Goal: Information Seeking & Learning: Learn about a topic

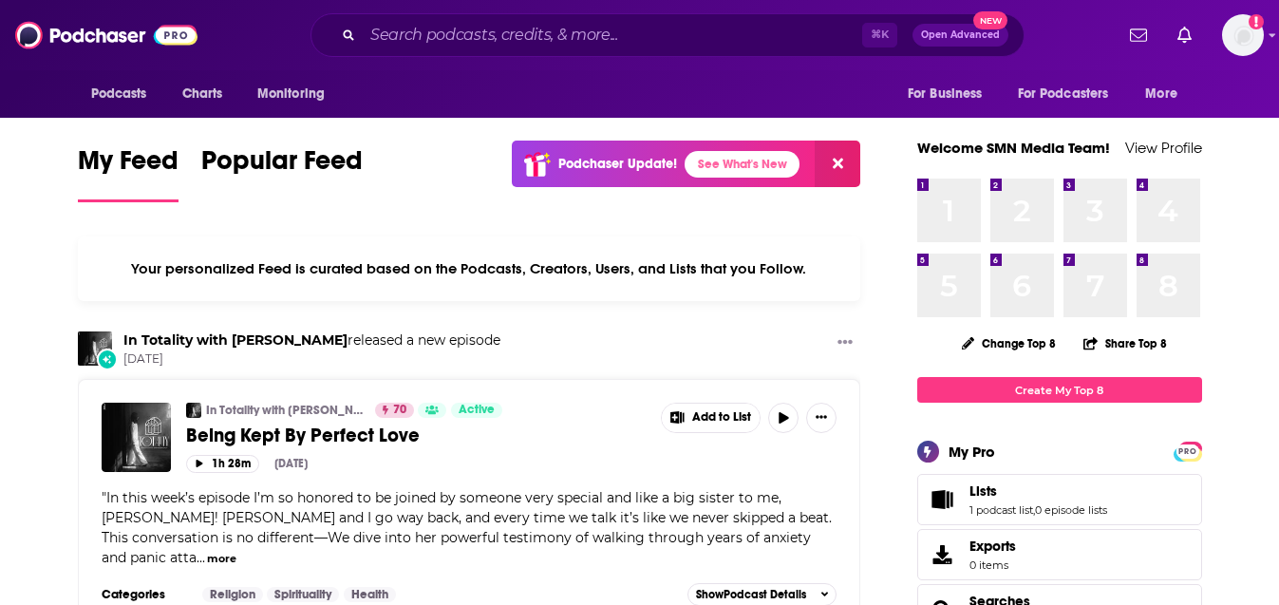
click at [949, 30] on span "Open Advanced" at bounding box center [960, 34] width 79 height 9
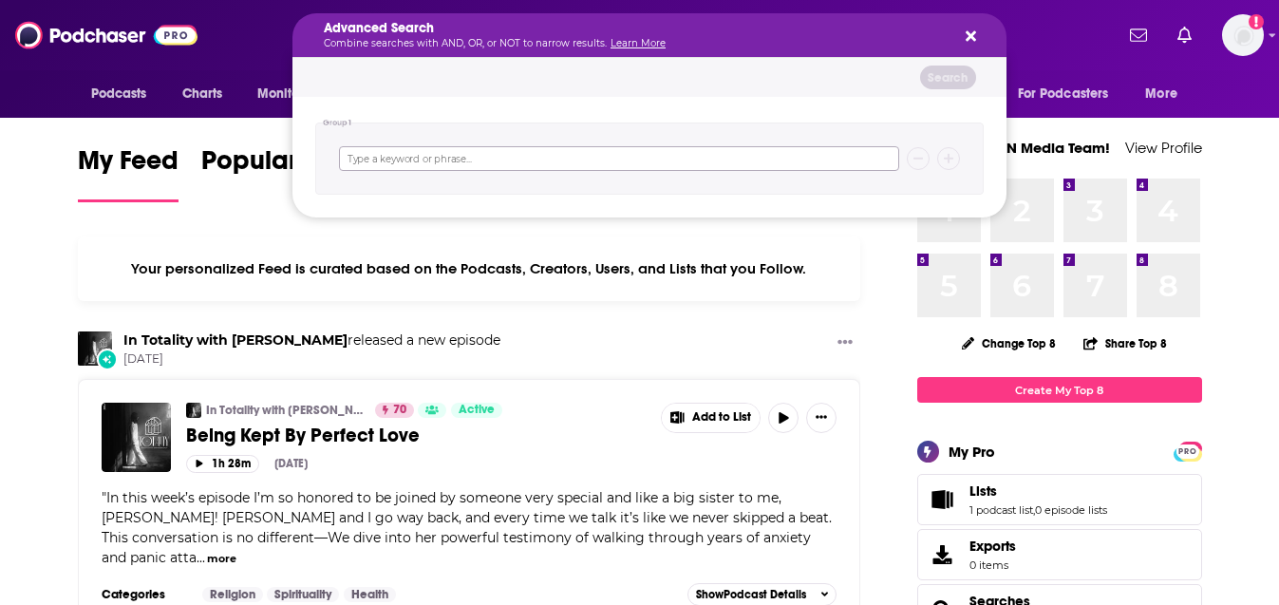
click at [481, 161] on input "Search podcasts, credits, & more..." at bounding box center [619, 158] width 560 height 25
type input "music"
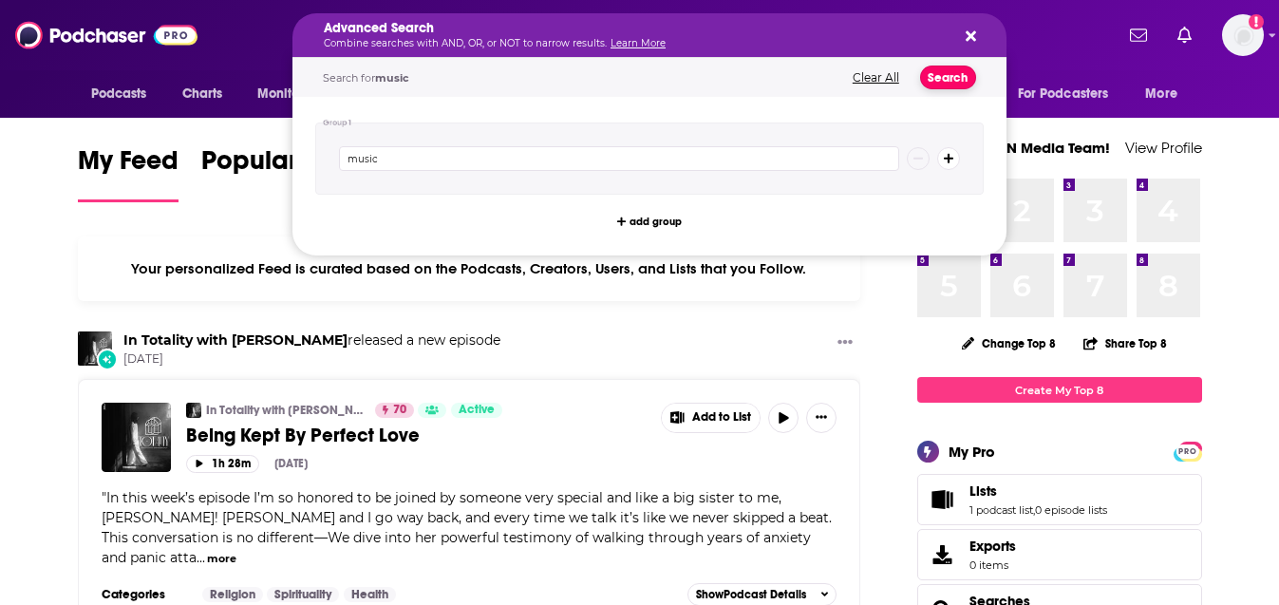
click at [952, 85] on button "Search" at bounding box center [948, 78] width 56 height 24
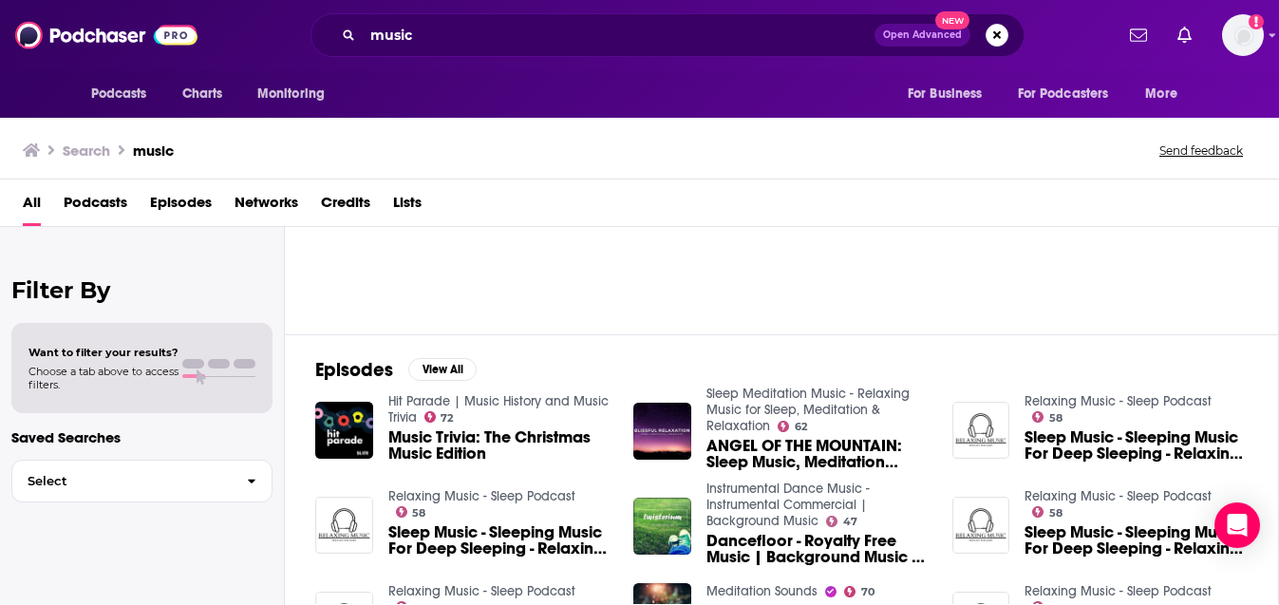
scroll to position [158, 0]
click at [89, 202] on span "Podcasts" at bounding box center [96, 206] width 64 height 39
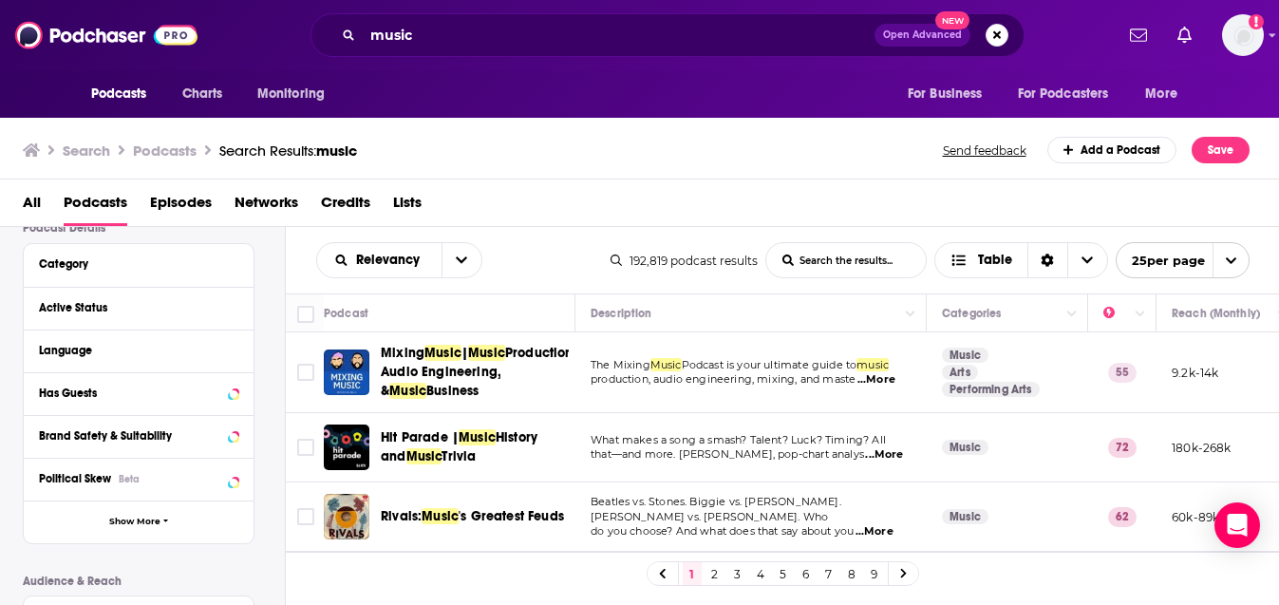
scroll to position [165, 0]
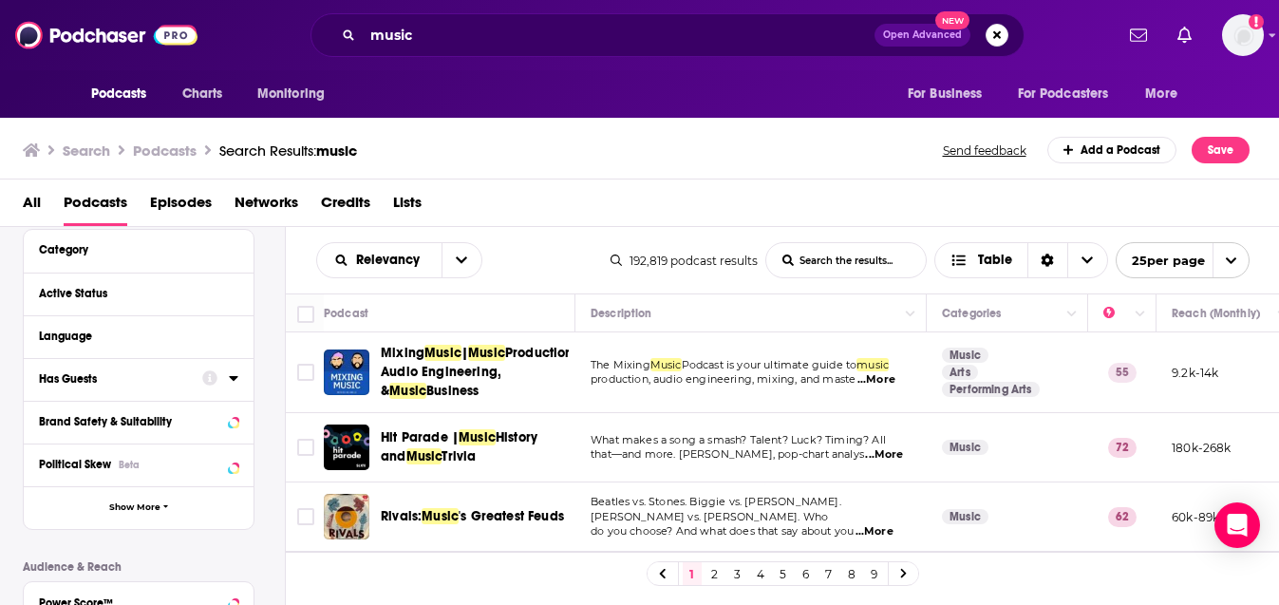
click at [235, 379] on icon at bounding box center [233, 378] width 9 height 5
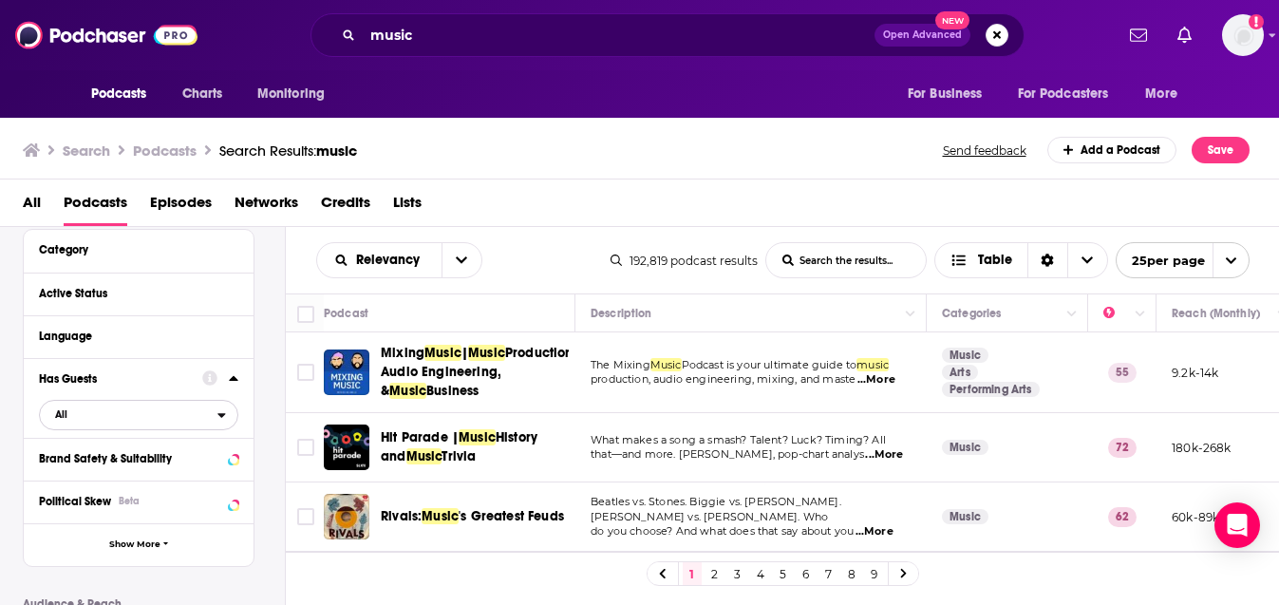
click at [87, 415] on span "All" at bounding box center [129, 414] width 178 height 25
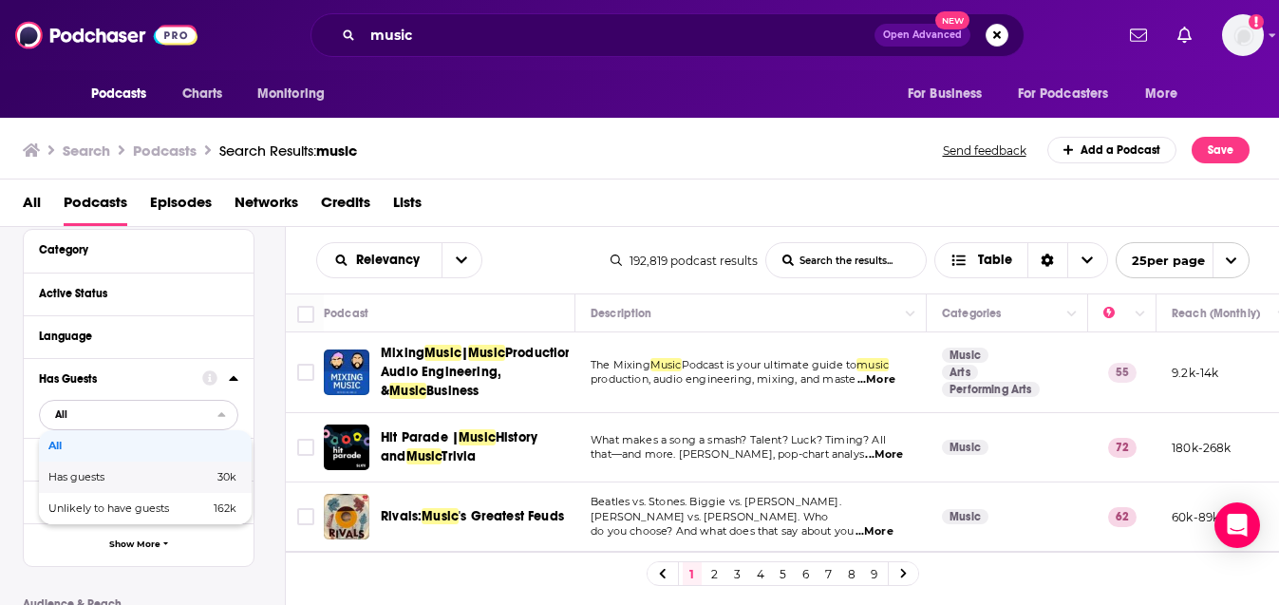
click at [86, 475] on span "Has guests" at bounding box center [103, 477] width 110 height 10
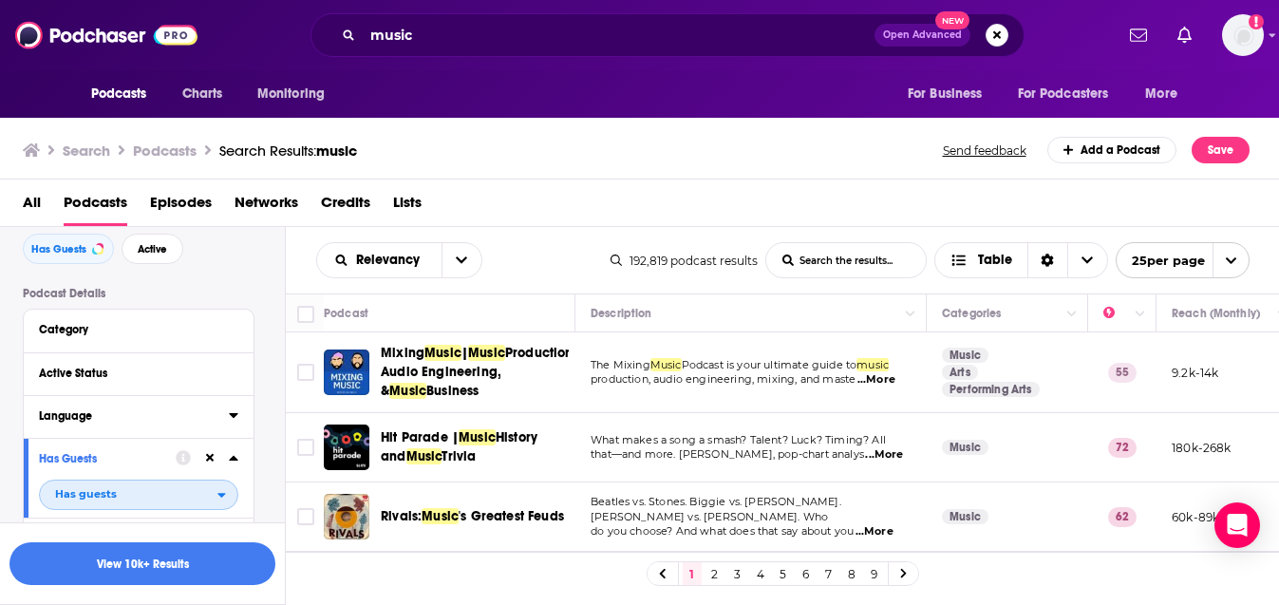
scroll to position [0, 0]
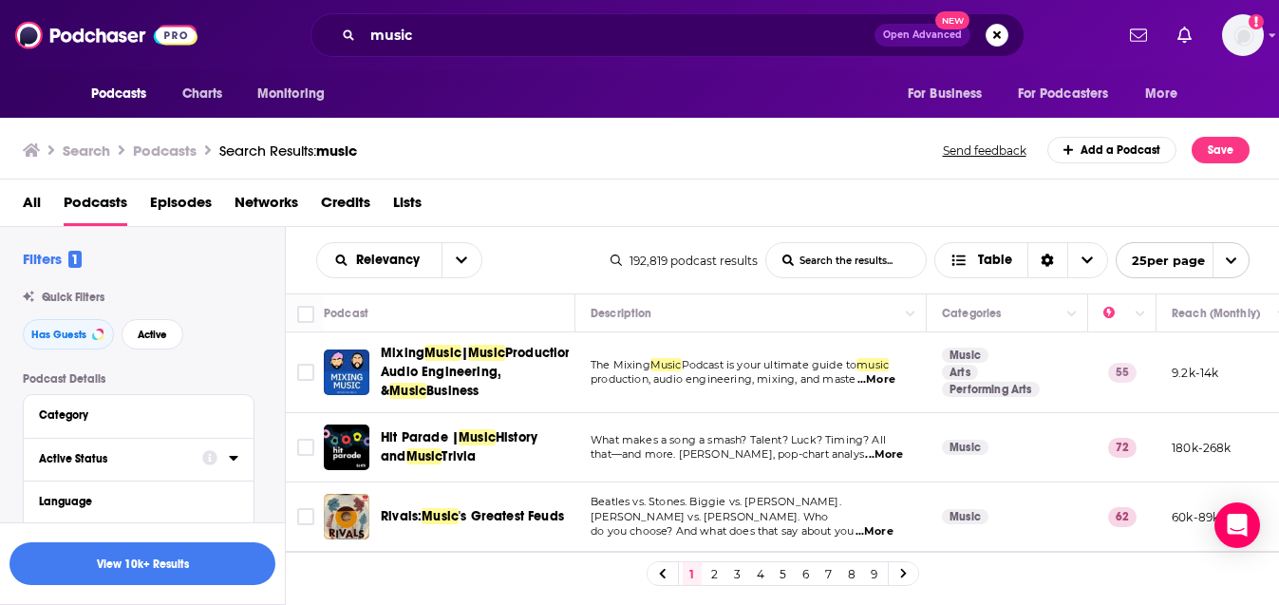
click at [119, 460] on div "Active Status" at bounding box center [114, 458] width 151 height 13
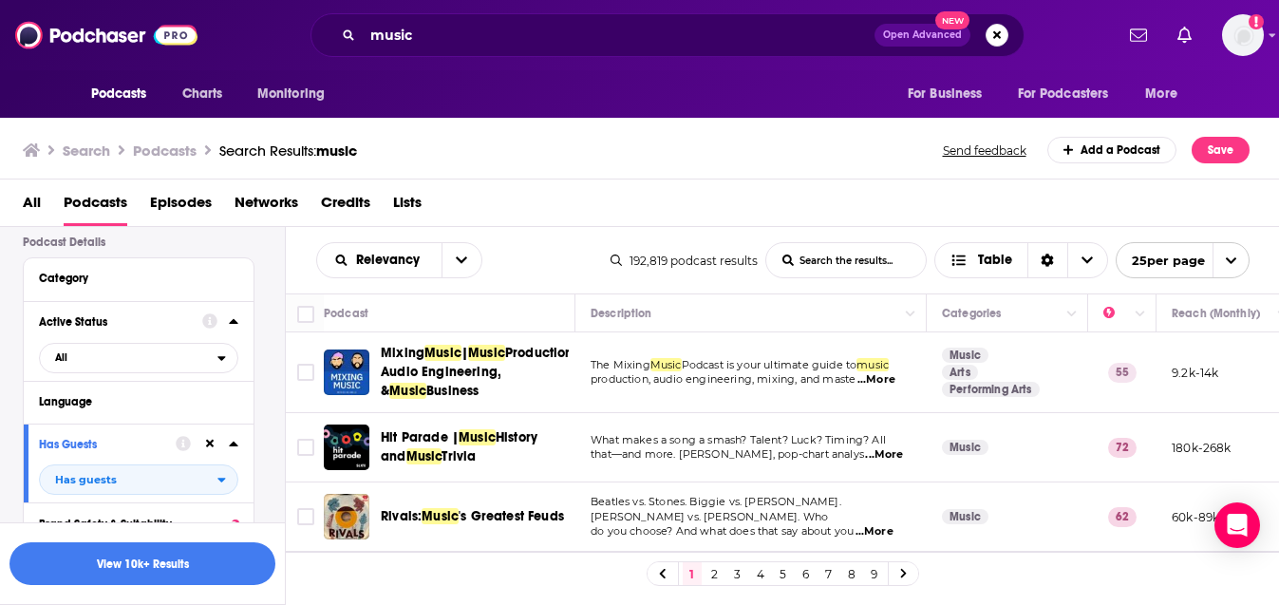
scroll to position [164, 0]
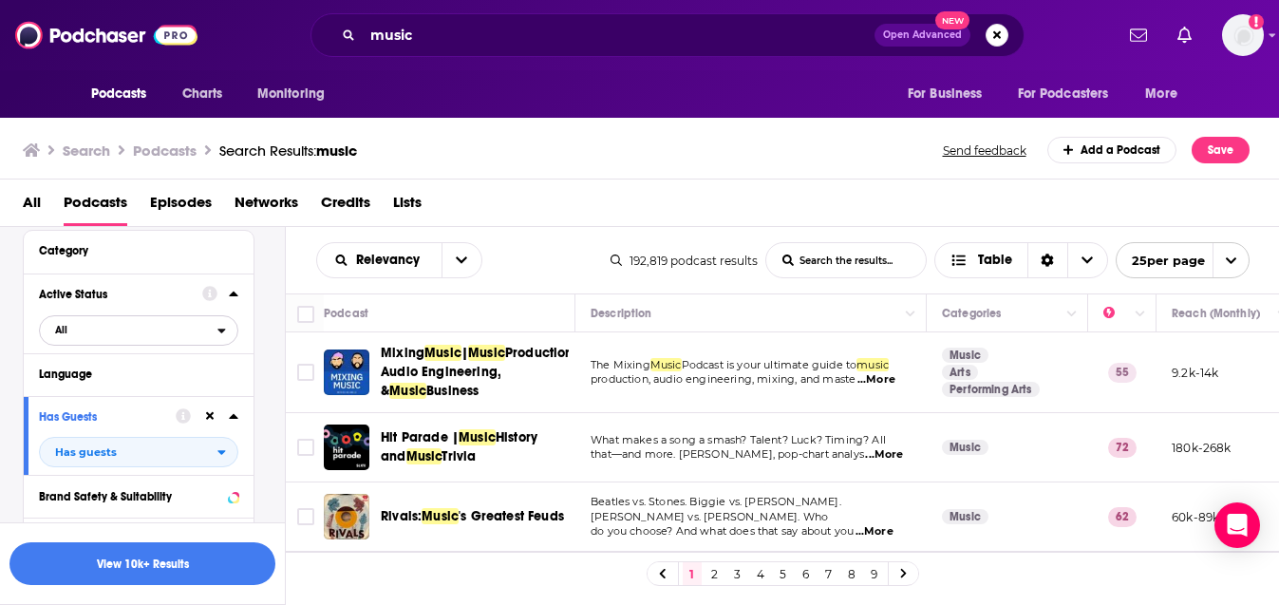
click at [79, 340] on span "All" at bounding box center [129, 329] width 178 height 25
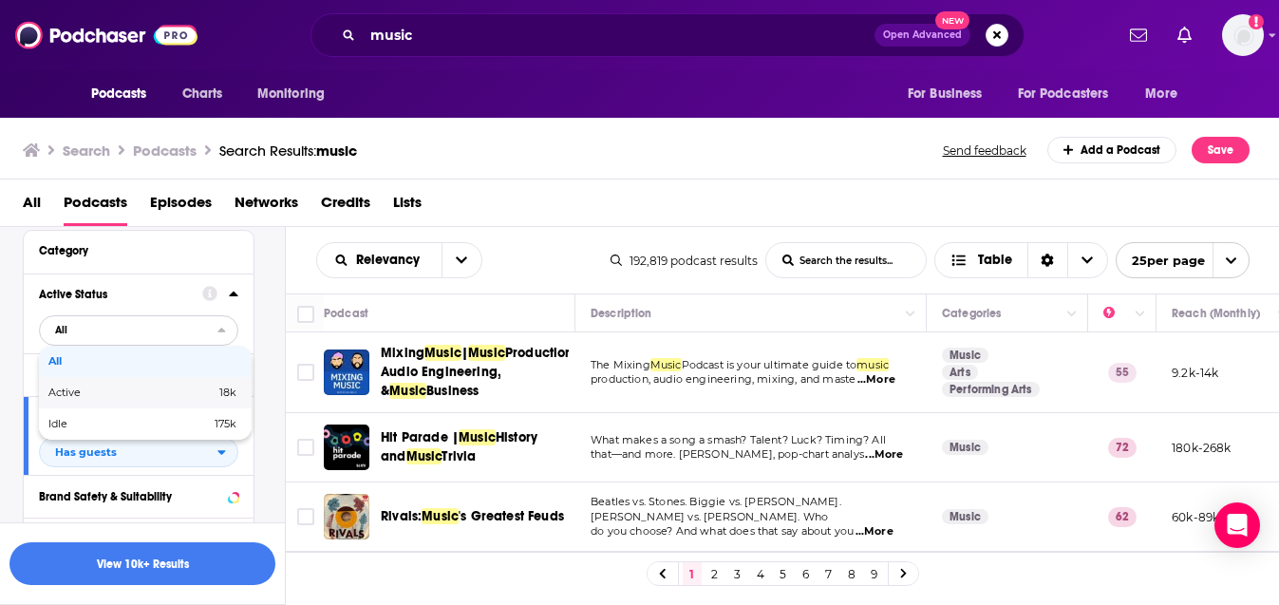
click at [62, 391] on span "Active" at bounding box center [98, 392] width 100 height 10
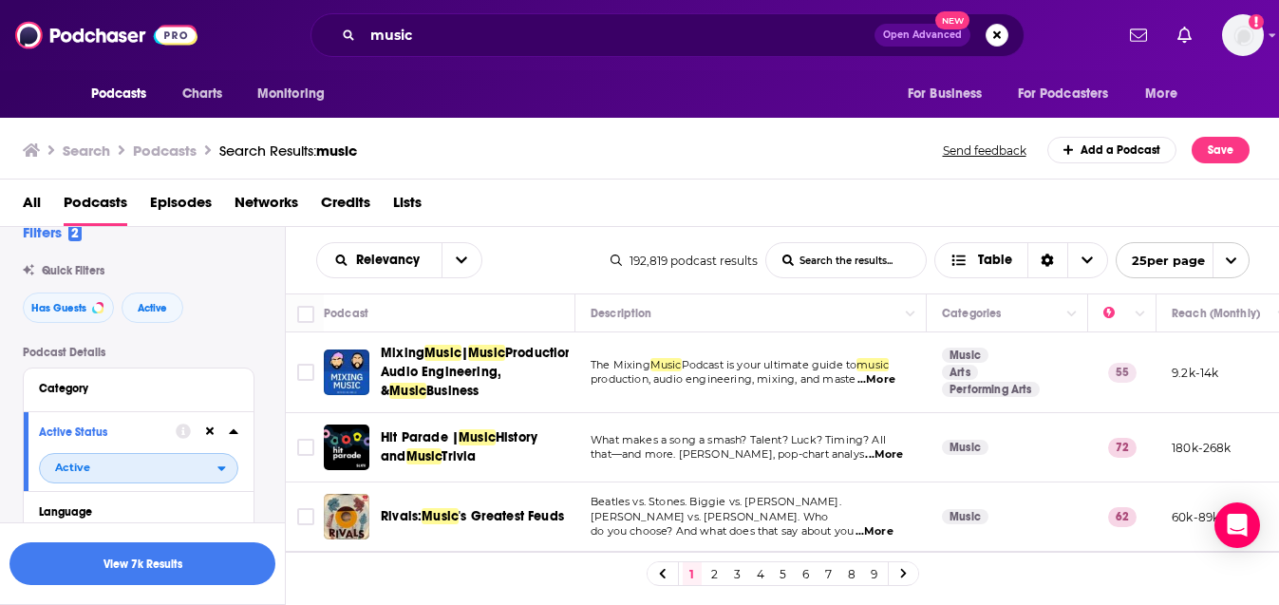
scroll to position [0, 0]
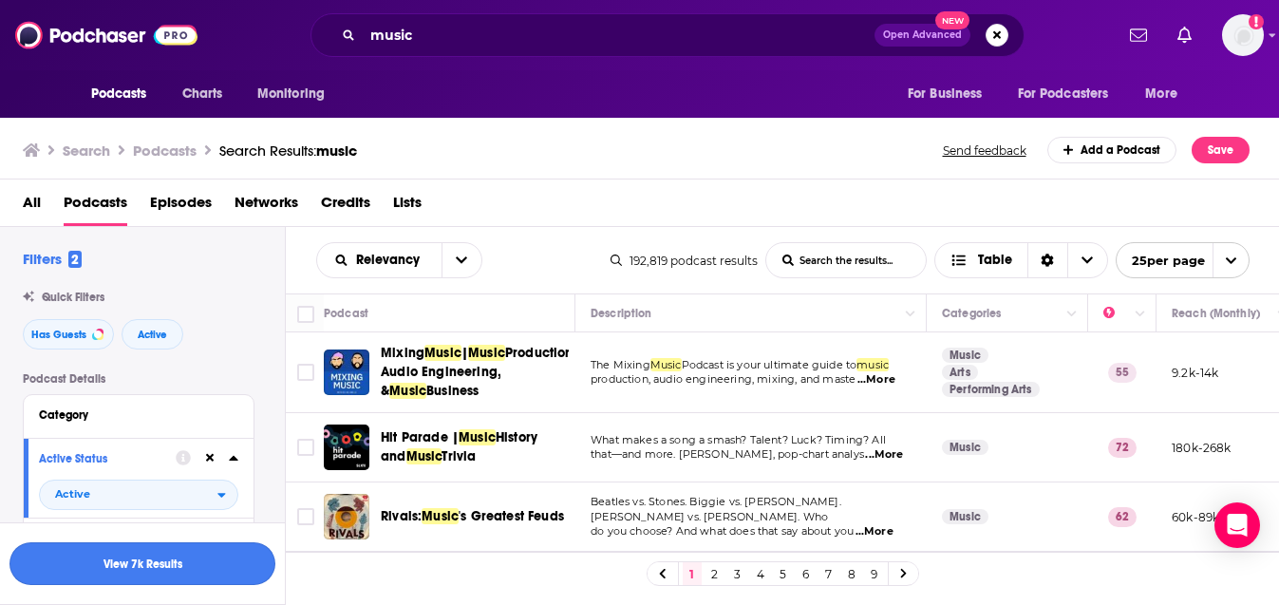
click at [152, 568] on button "View 7k Results" at bounding box center [142, 563] width 266 height 43
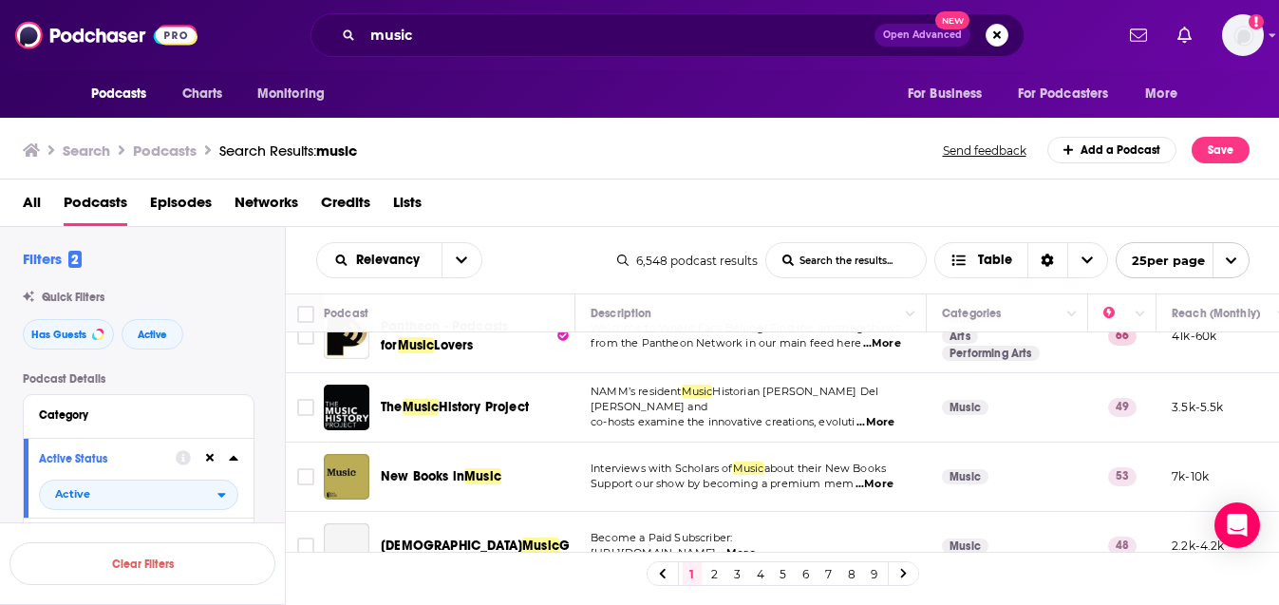
scroll to position [1615, 0]
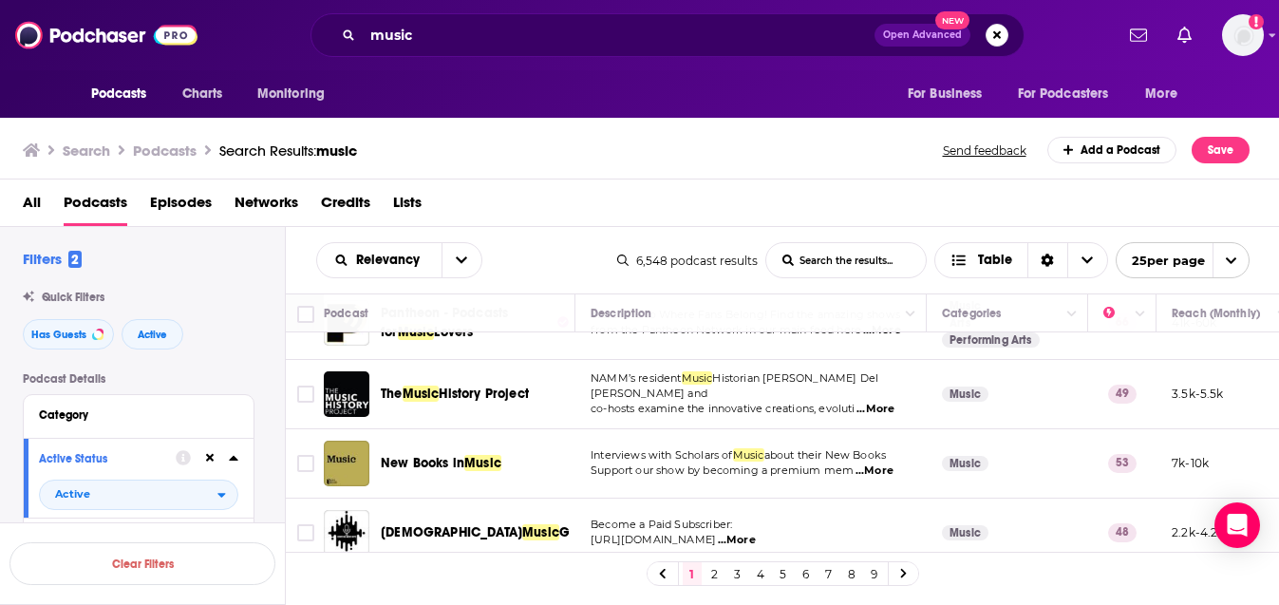
click at [709, 574] on link "2" at bounding box center [714, 573] width 19 height 23
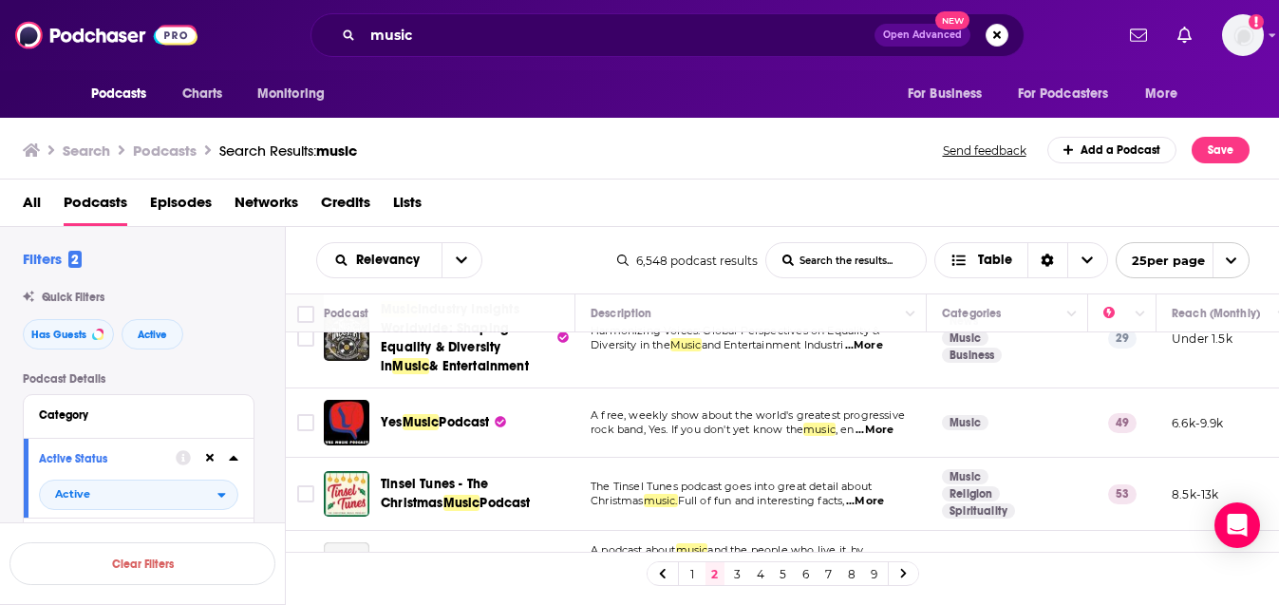
scroll to position [404, 0]
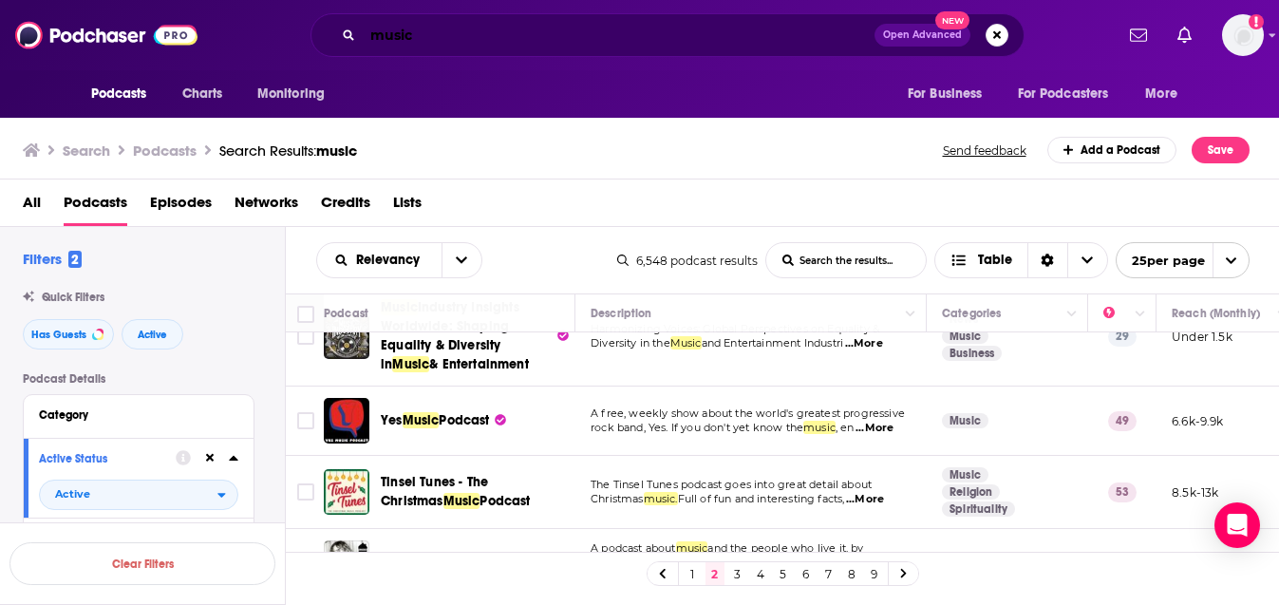
click at [628, 41] on input "music" at bounding box center [619, 35] width 512 height 30
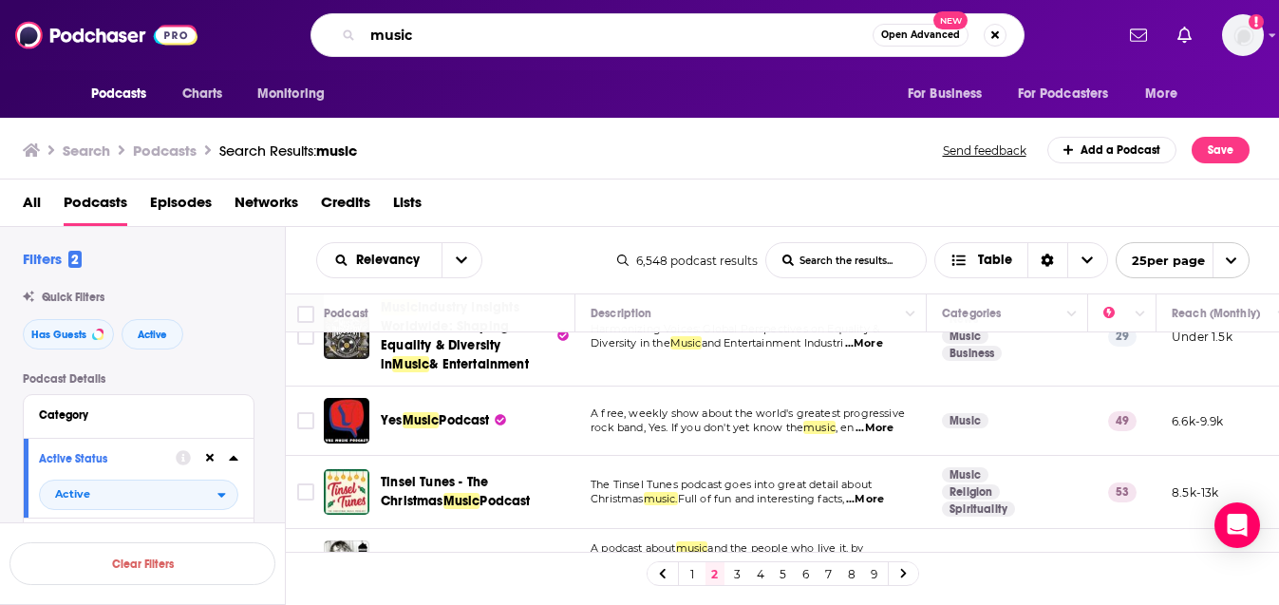
click at [628, 41] on input "music" at bounding box center [618, 35] width 510 height 30
type input "[PERSON_NAME]"
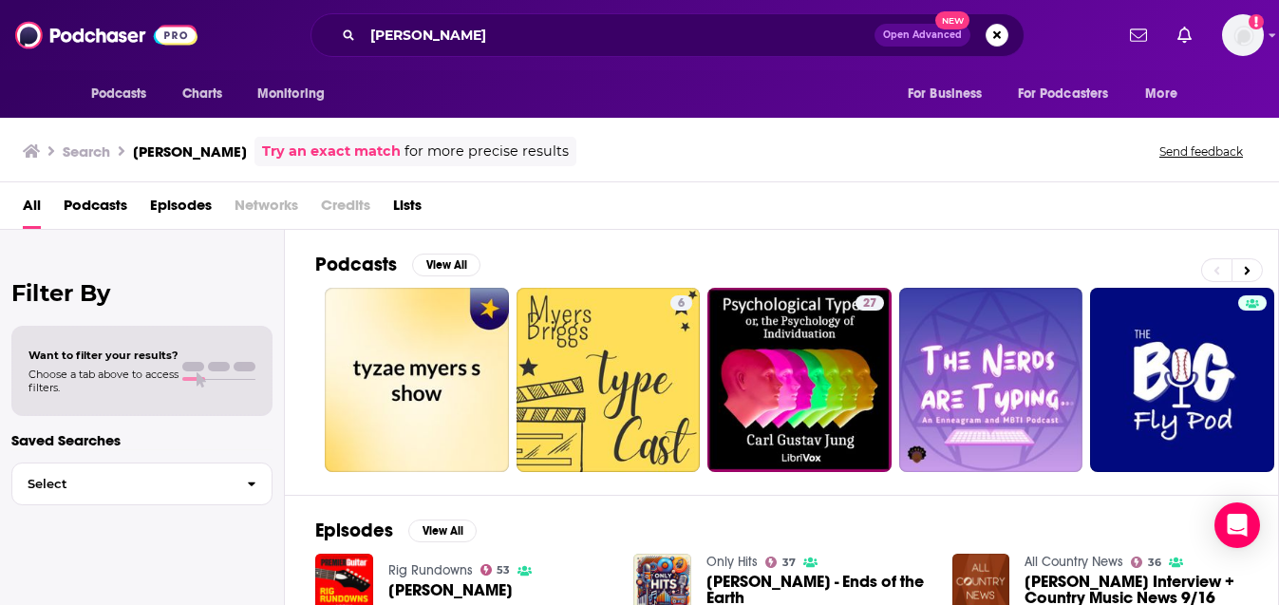
click at [156, 205] on span "Episodes" at bounding box center [181, 209] width 62 height 39
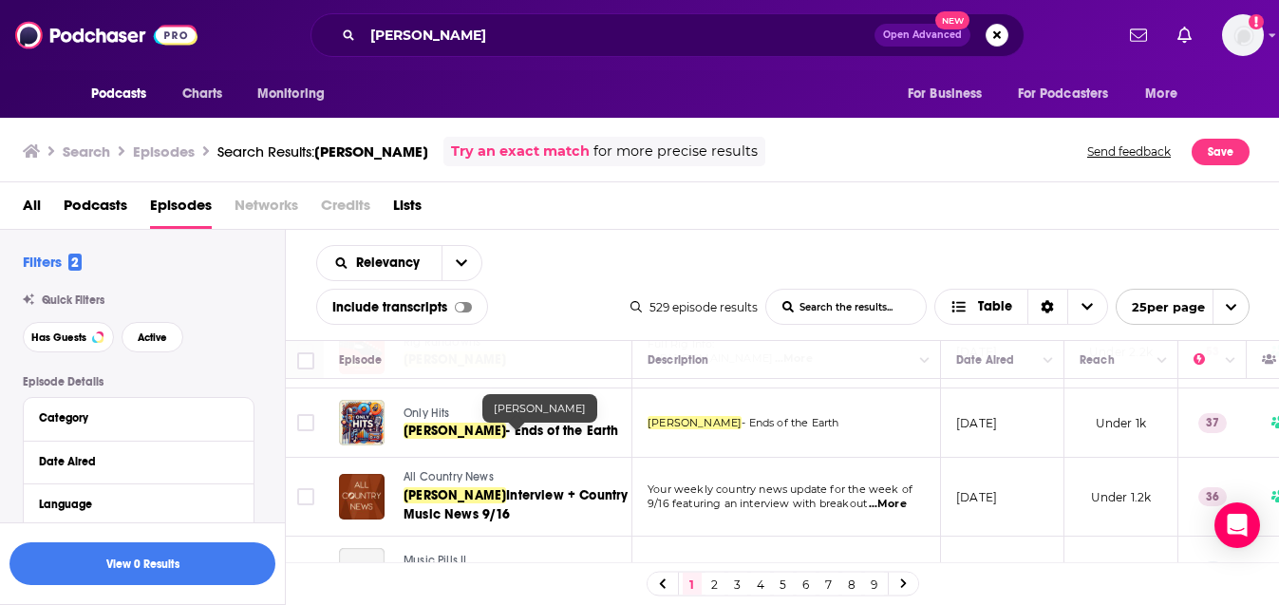
scroll to position [66, 0]
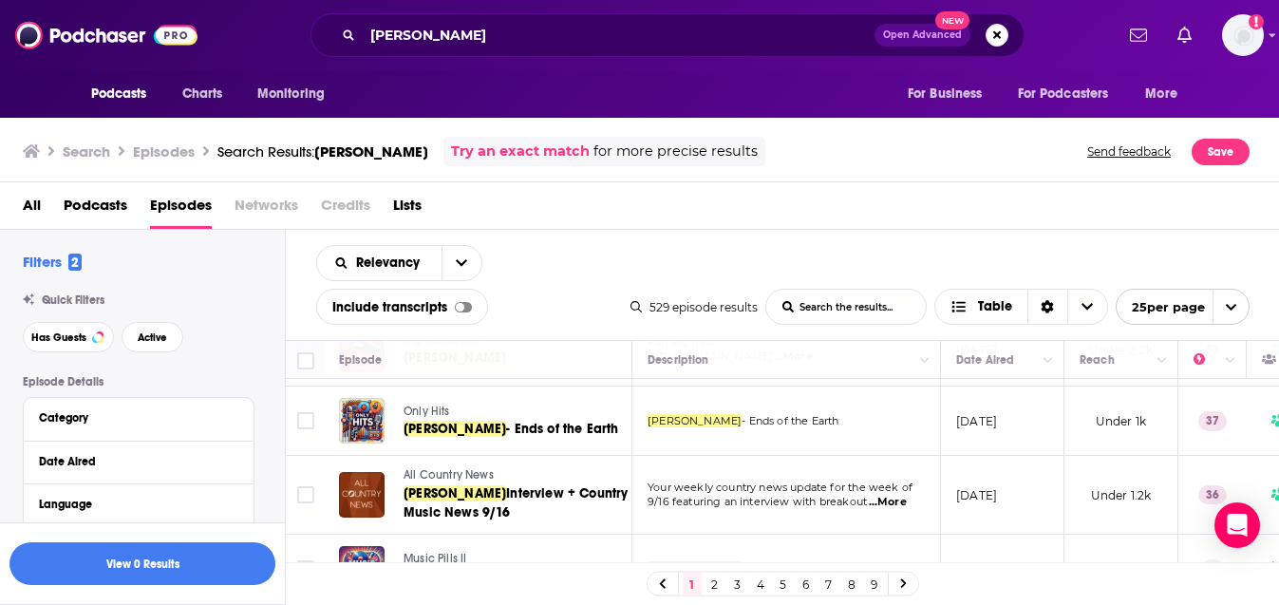
click at [548, 254] on div "Relevancy List Search Input Search the results... Include transcripts Table" at bounding box center [473, 285] width 314 height 80
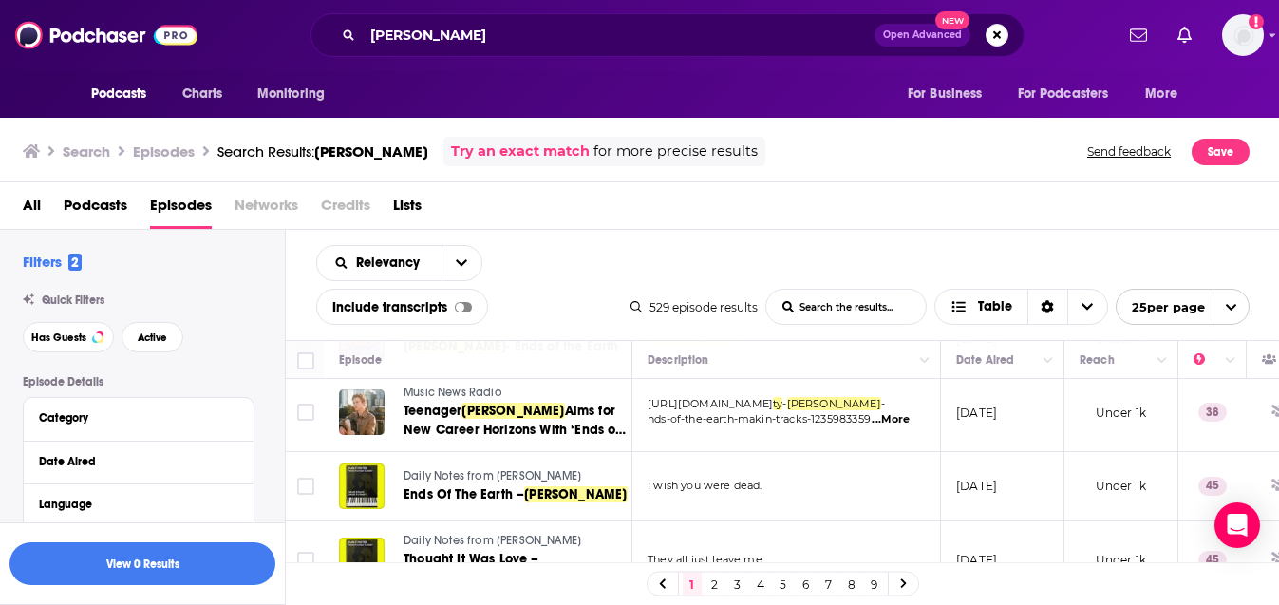
scroll to position [277, 0]
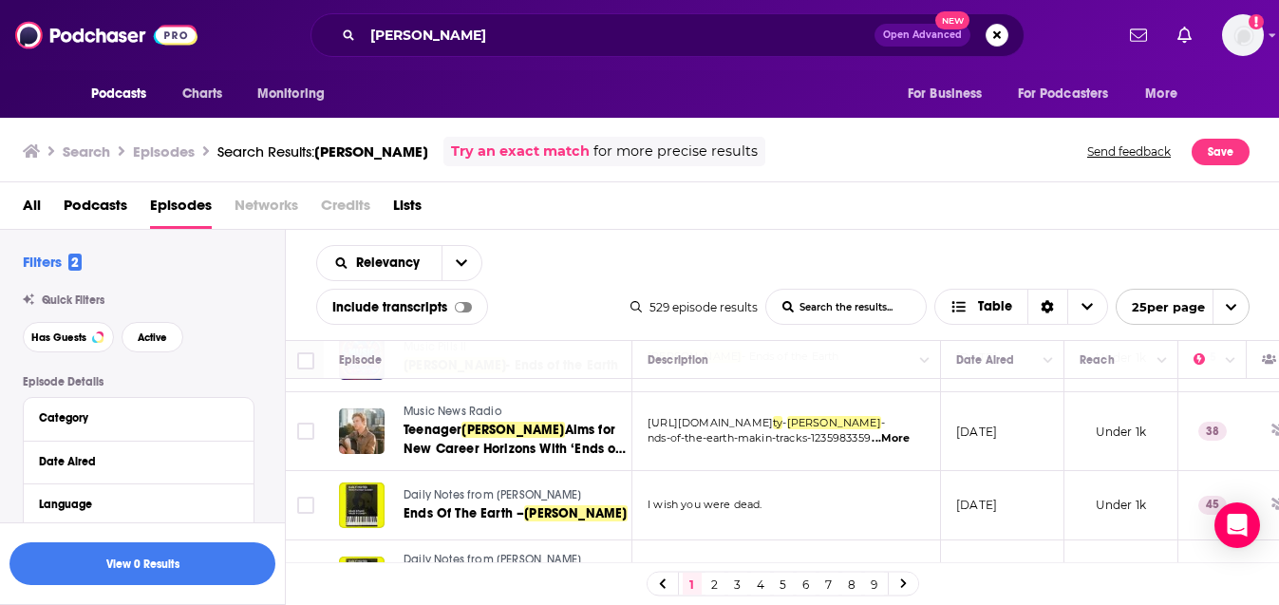
click at [654, 252] on div "Relevancy List Search Input Search the results... Include transcripts Table 529…" at bounding box center [783, 285] width 994 height 110
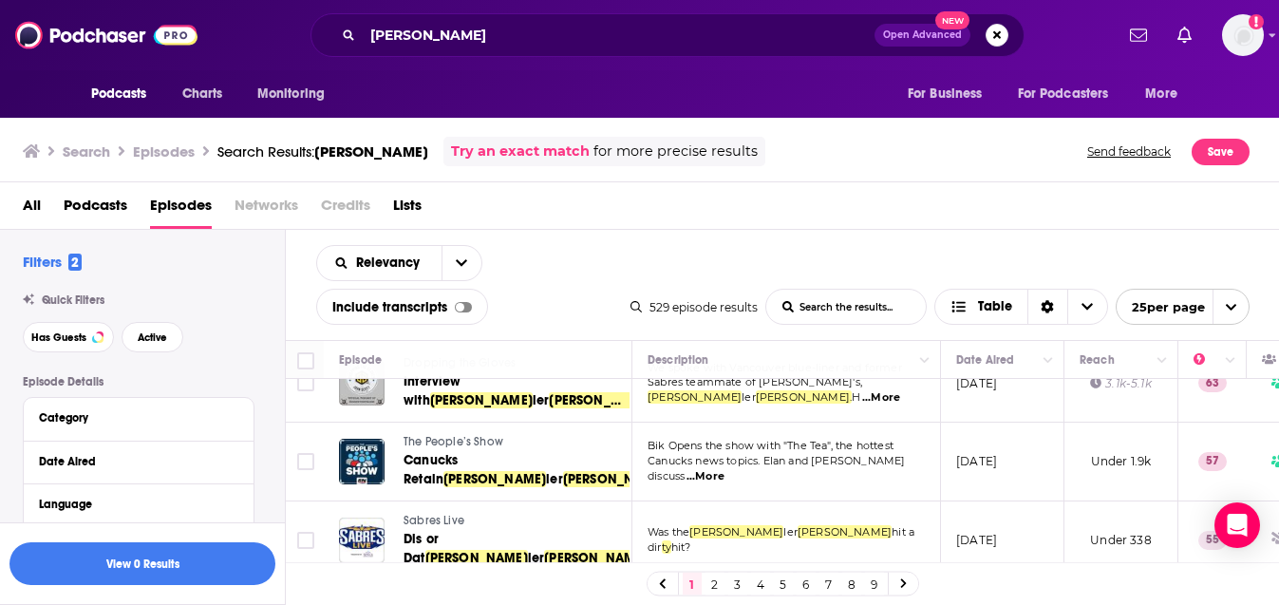
scroll to position [1545, 0]
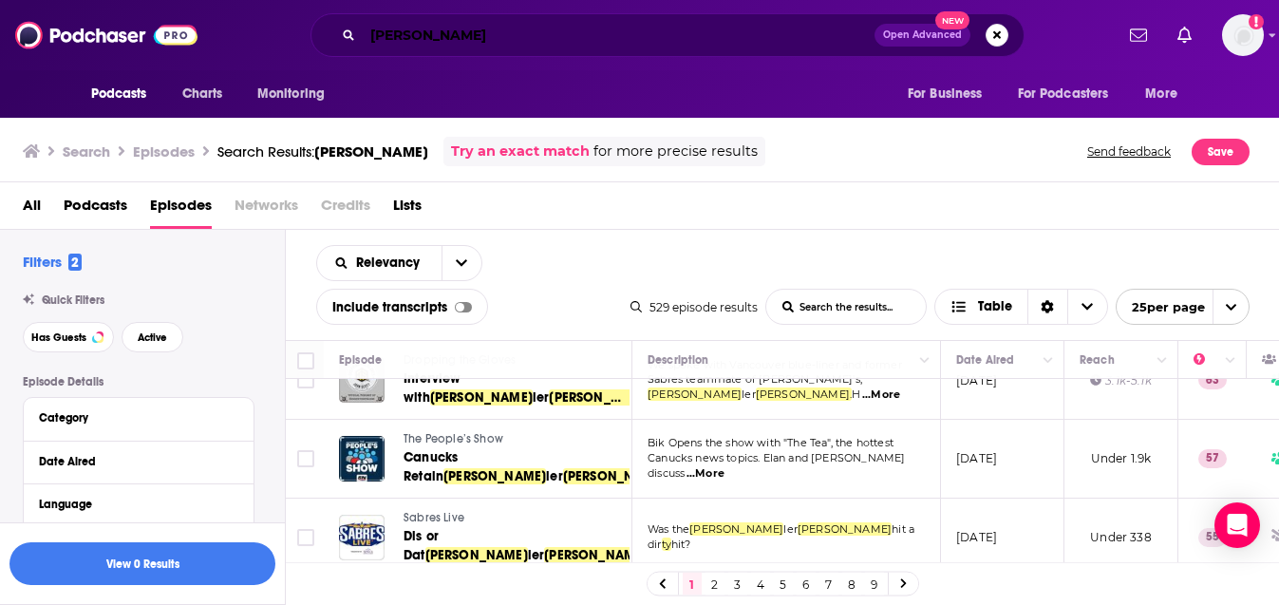
click at [521, 47] on input "[PERSON_NAME]" at bounding box center [619, 35] width 512 height 30
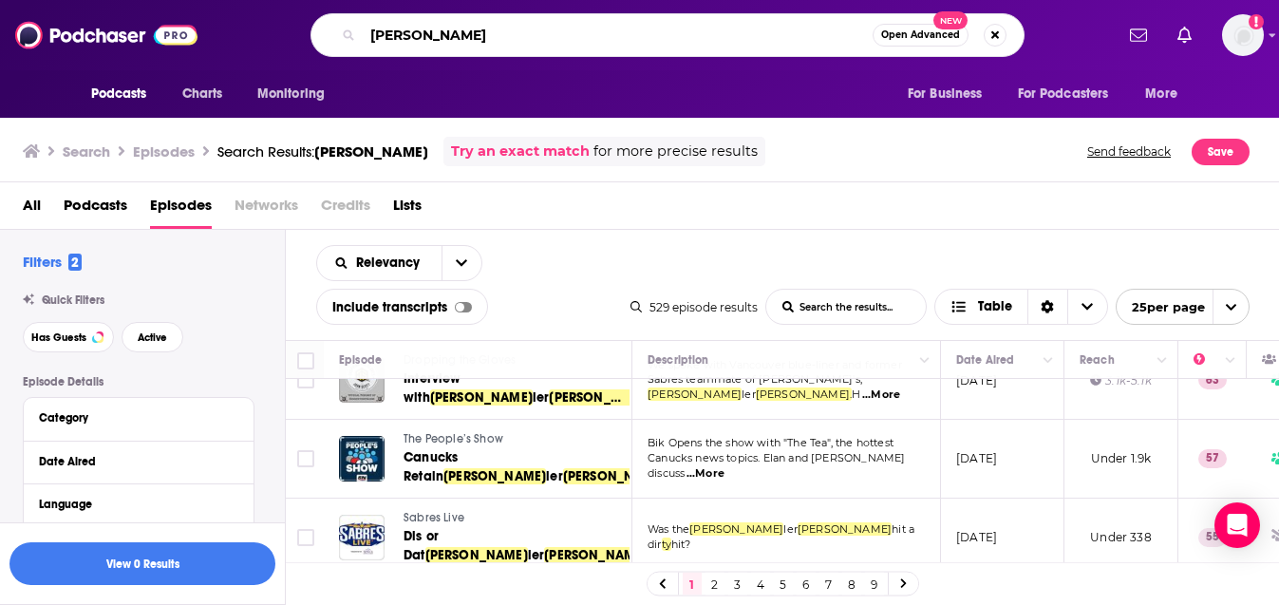
click at [521, 47] on input "[PERSON_NAME]" at bounding box center [618, 35] width 510 height 30
click at [725, 224] on div "All Podcasts Episodes Networks Credits Lists" at bounding box center [644, 209] width 1242 height 39
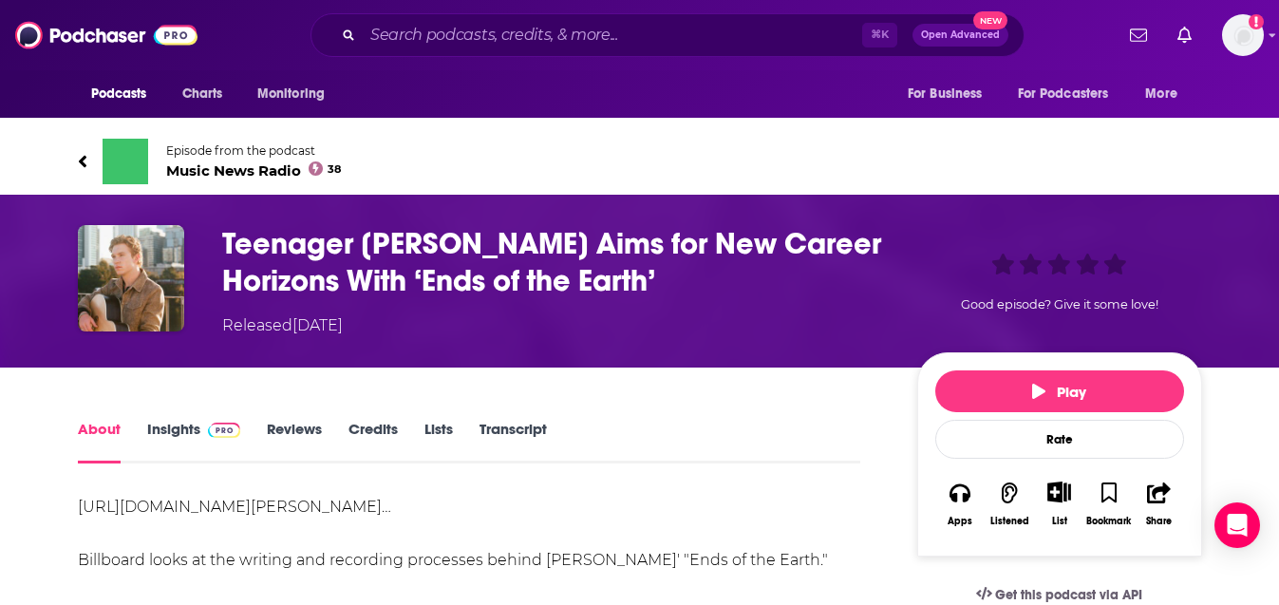
click at [273, 171] on span "Music News Radio 38" at bounding box center [254, 170] width 176 height 18
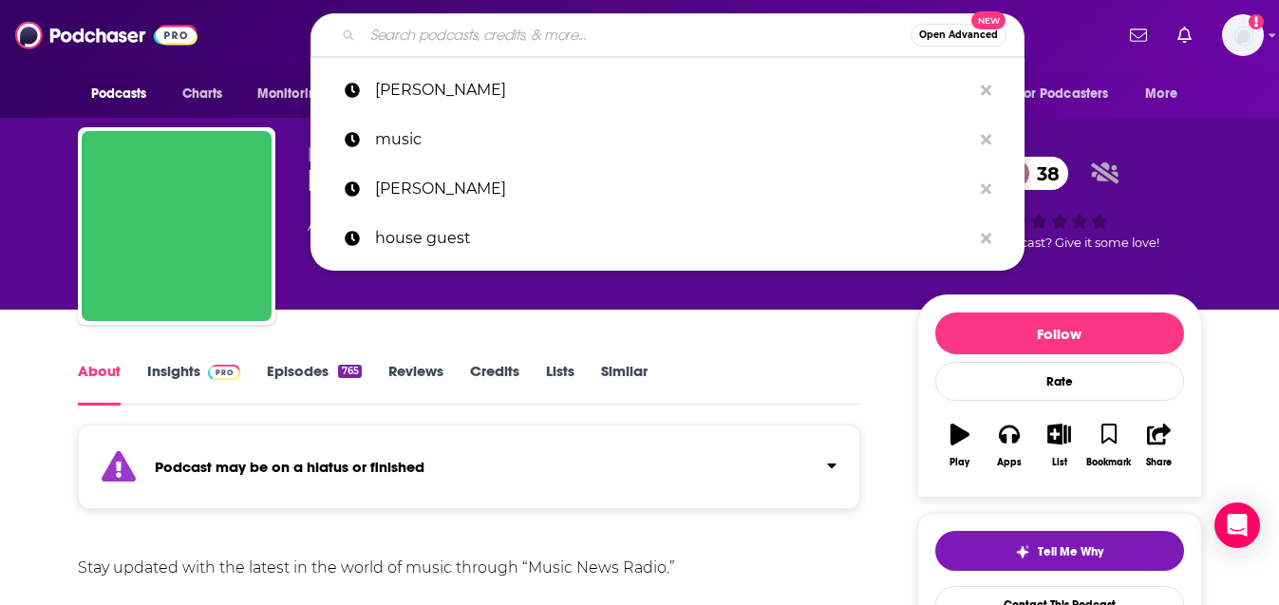
click at [453, 47] on input "Search podcasts, credits, & more..." at bounding box center [637, 35] width 548 height 30
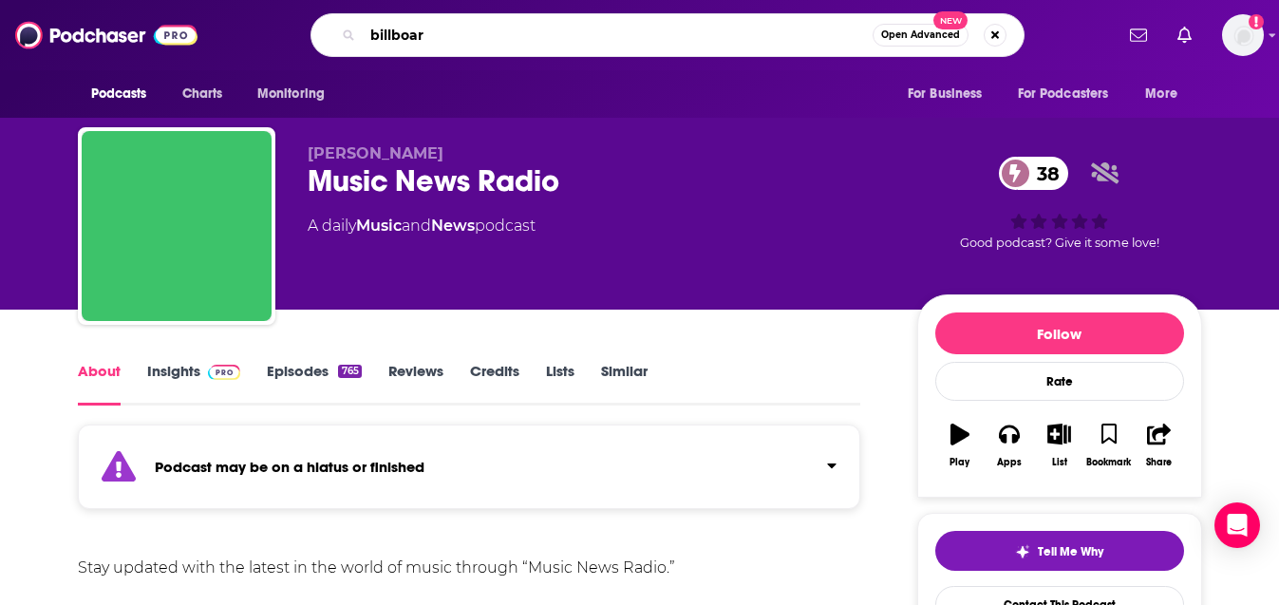
type input "billboard"
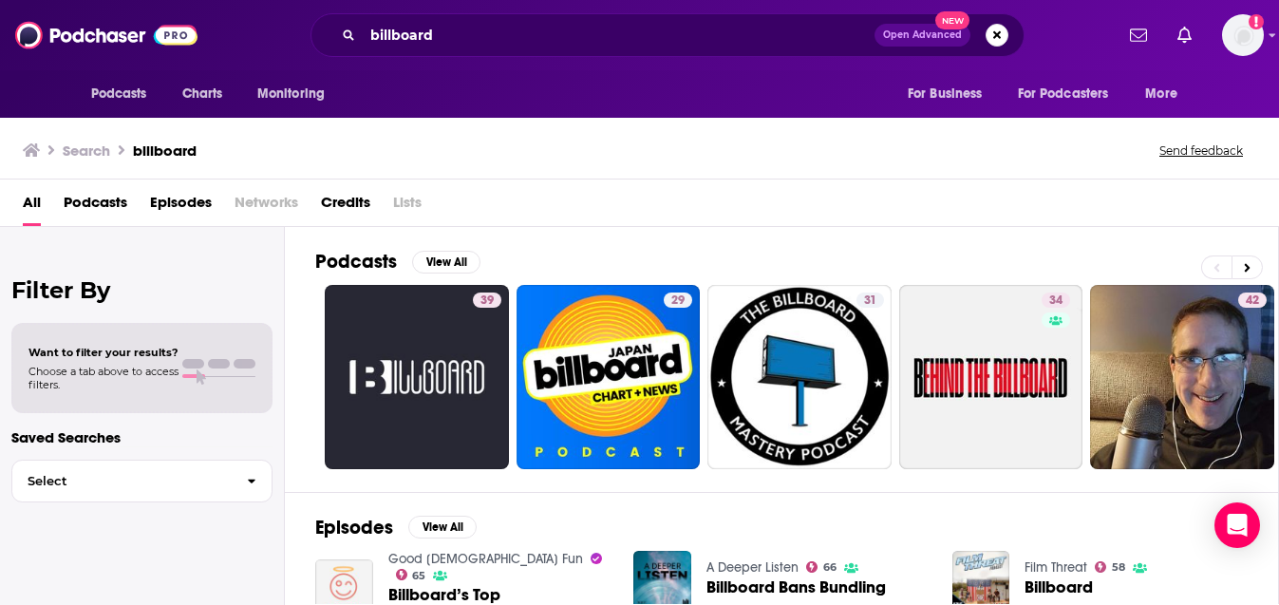
click at [310, 209] on div "All Podcasts Episodes Networks Credits Lists" at bounding box center [643, 206] width 1241 height 39
click at [264, 208] on span "Networks" at bounding box center [267, 206] width 64 height 39
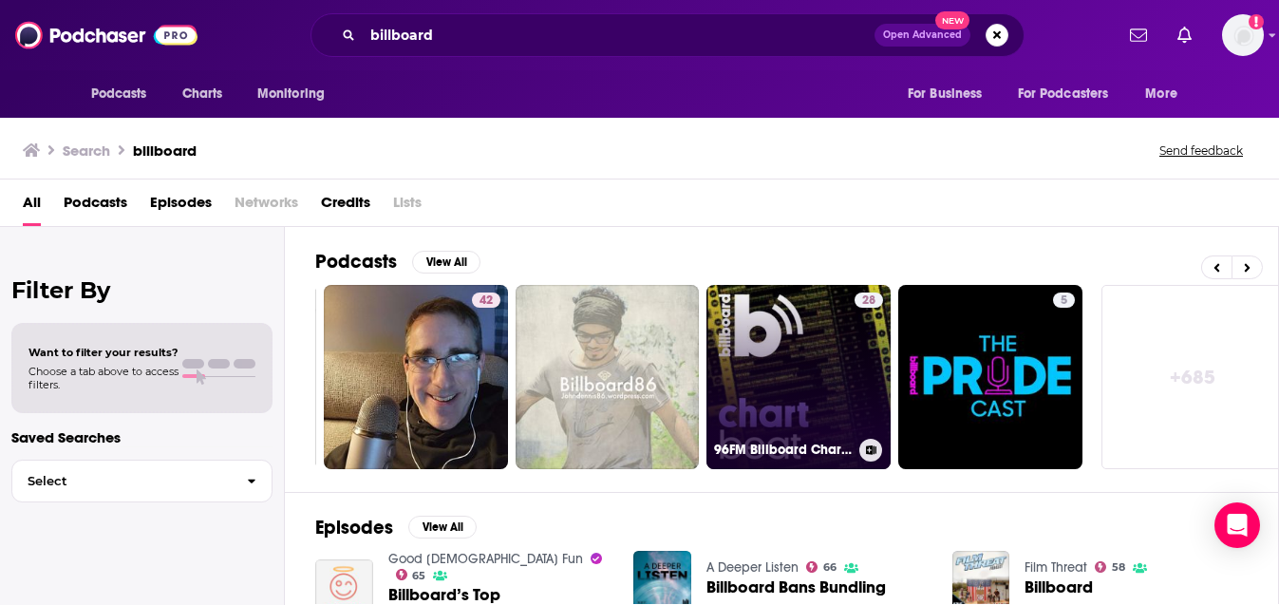
scroll to position [0, 780]
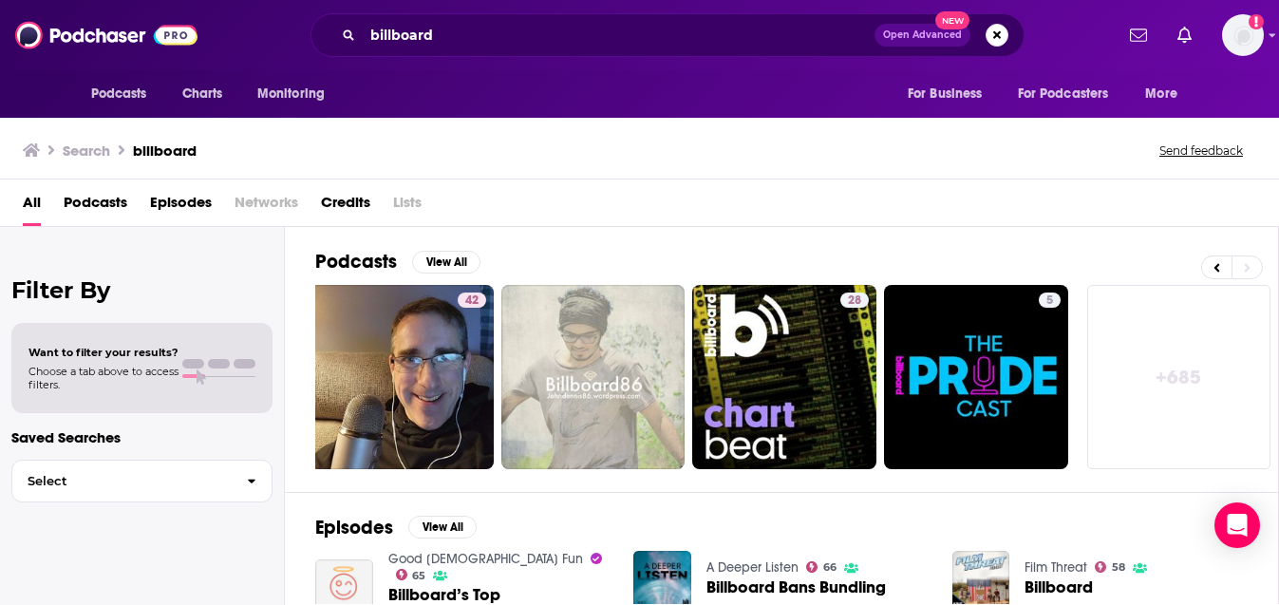
click at [1162, 366] on link "+ 685" at bounding box center [1179, 377] width 184 height 184
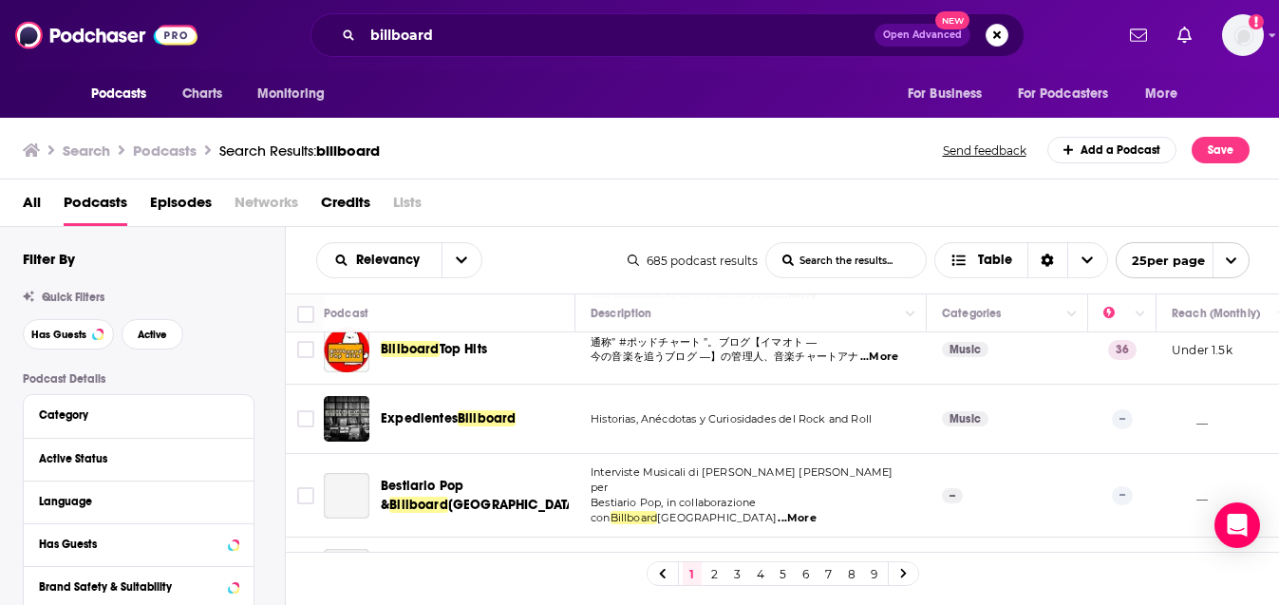
scroll to position [1531, 0]
